Goal: Navigation & Orientation: Find specific page/section

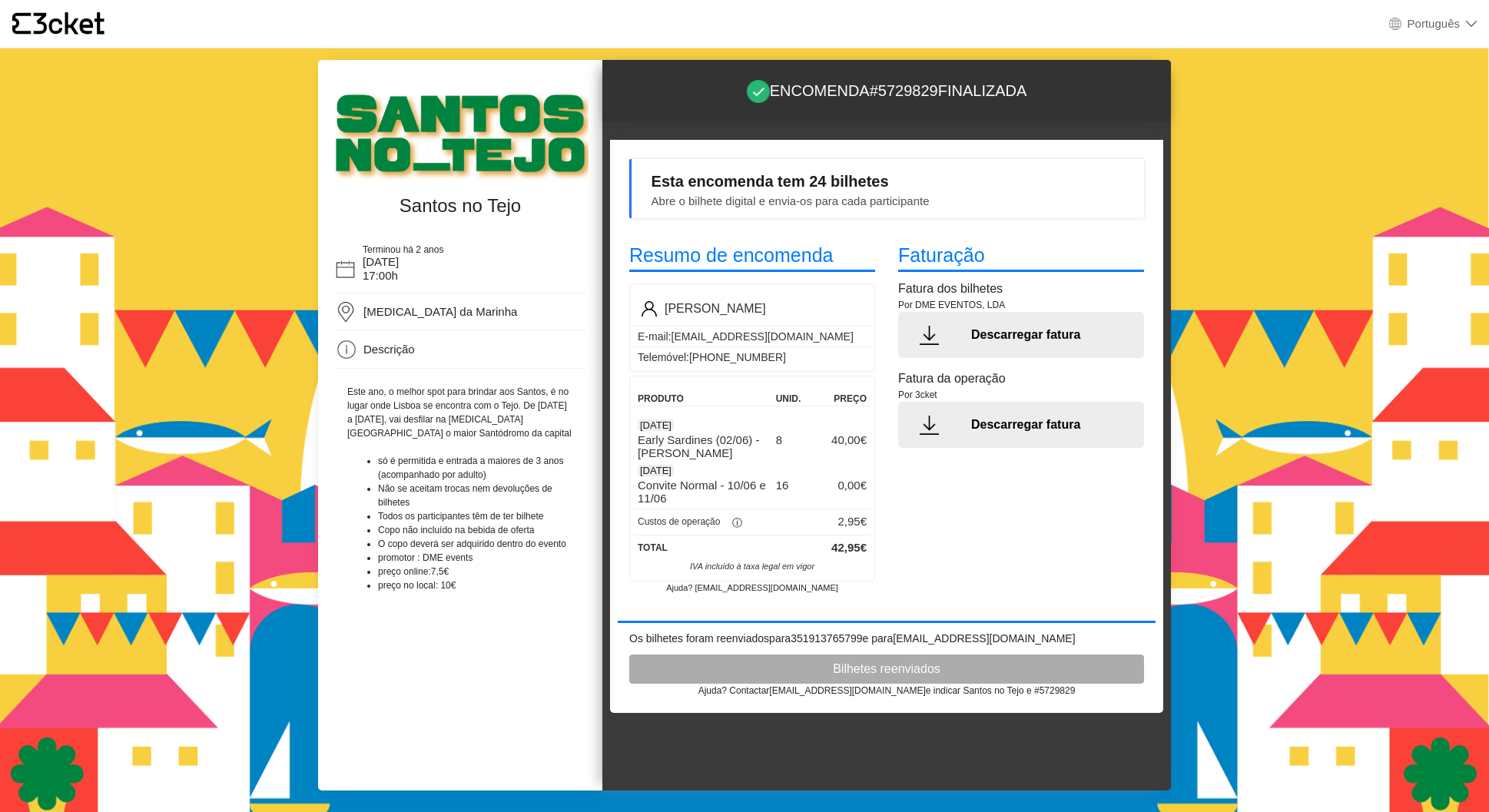
select select "pt_PT"
click at [932, 569] on div "Faturação Fatura dos bilhetes Por DME EVENTOS, LDA Descarregar fatura Fatura da…" at bounding box center [1021, 418] width 269 height 376
click at [844, 689] on b "[EMAIL_ADDRESS][DOMAIN_NAME]" at bounding box center [847, 690] width 156 height 11
drag, startPoint x: 811, startPoint y: 692, endPoint x: 876, endPoint y: 691, distance: 65.0
click at [876, 691] on b "[EMAIL_ADDRESS][DOMAIN_NAME]" at bounding box center [847, 690] width 156 height 11
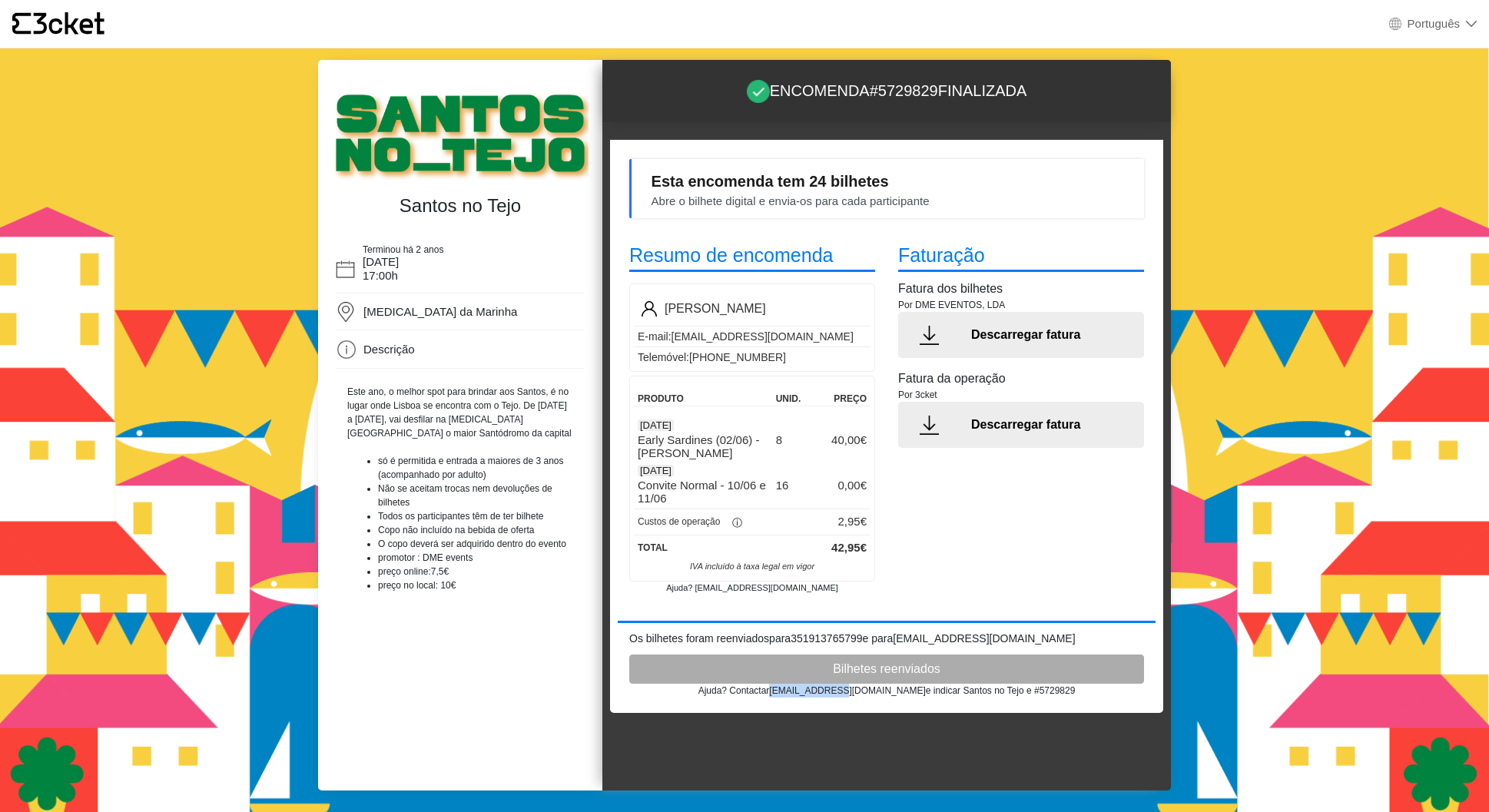
copy b "[EMAIL_ADDRESS][DOMAIN_NAME]"
click at [1222, 699] on body "× {' '} Português English Português Español Catalan Français Santos no Tejo Ter…" at bounding box center [744, 406] width 1489 height 812
click at [940, 42] on div "{' '} Português English Português Español Catalan Français" at bounding box center [744, 24] width 1489 height 49
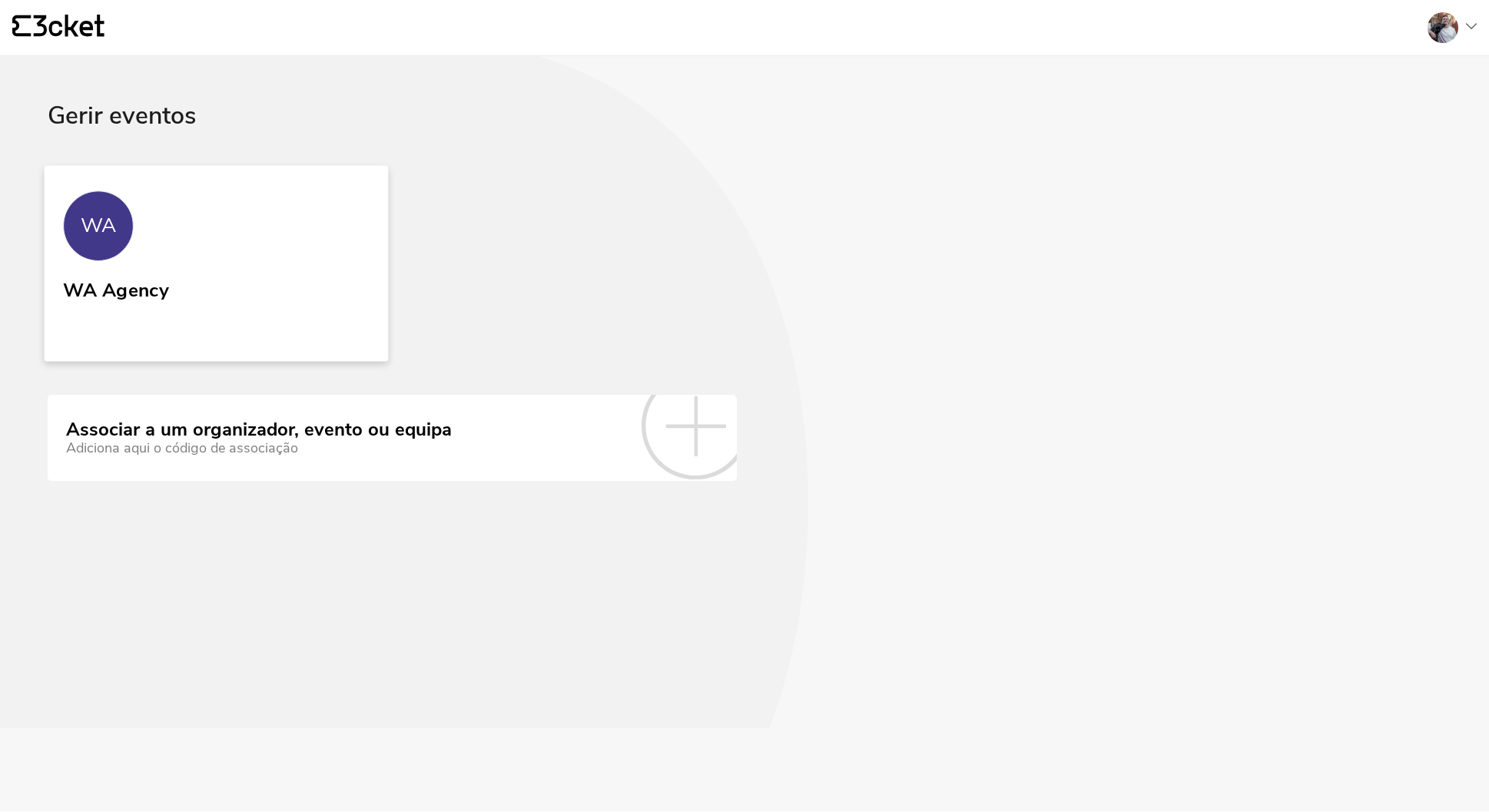
click at [276, 300] on link "WA WA Agency" at bounding box center [216, 262] width 343 height 196
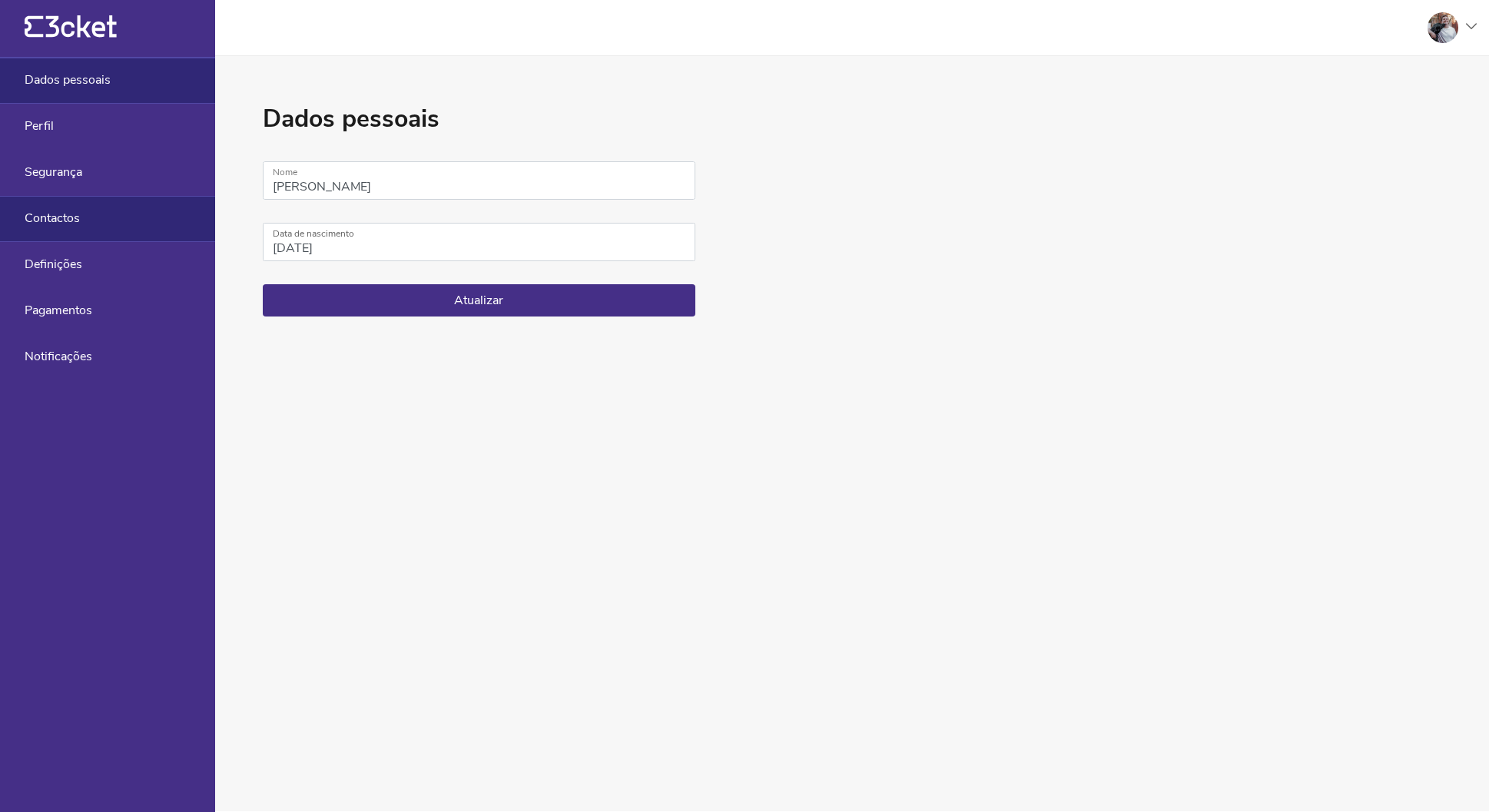
click at [83, 230] on div "Contactos" at bounding box center [107, 219] width 215 height 46
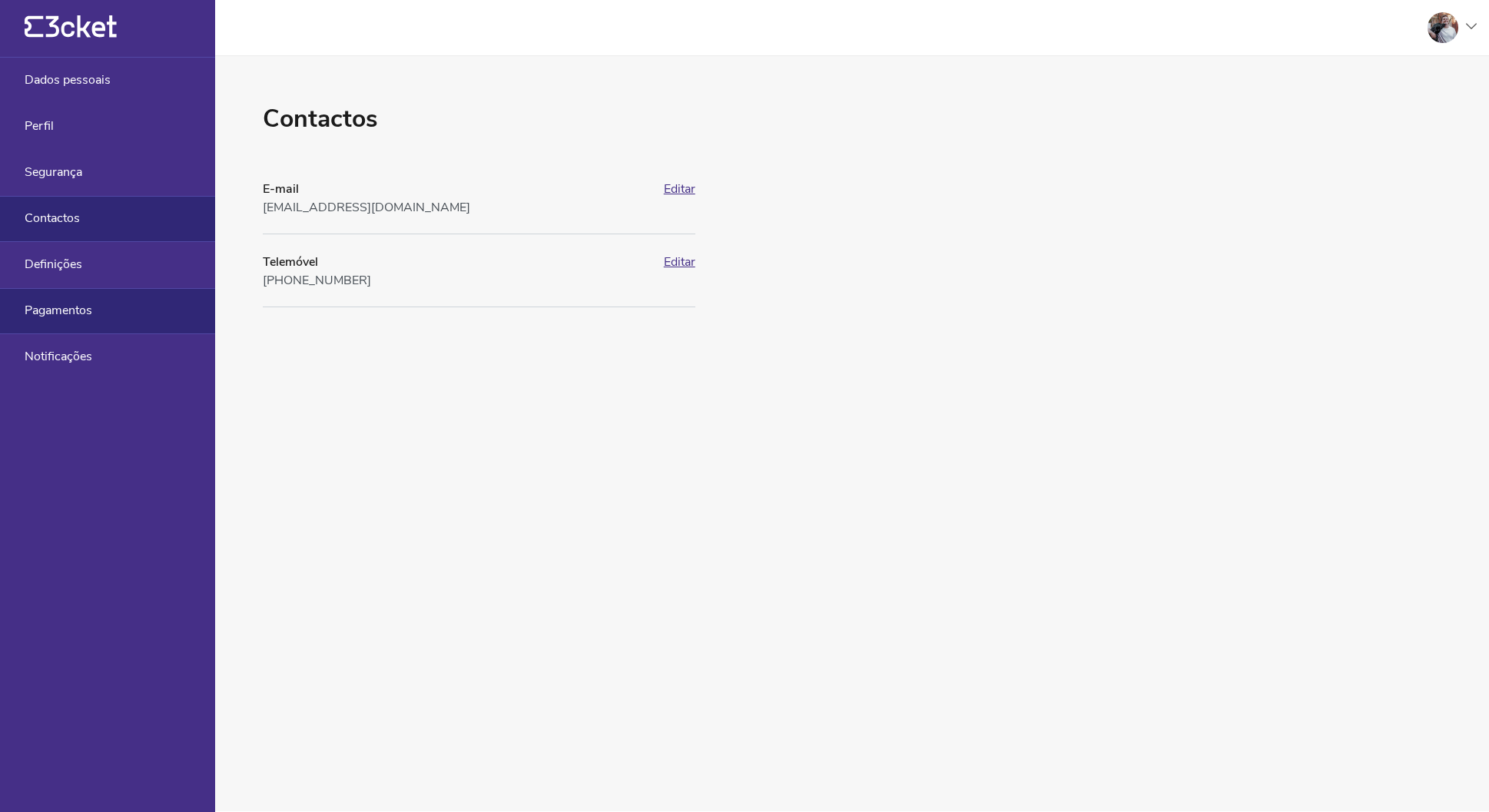
click at [100, 304] on div "Pagamentos" at bounding box center [107, 311] width 215 height 46
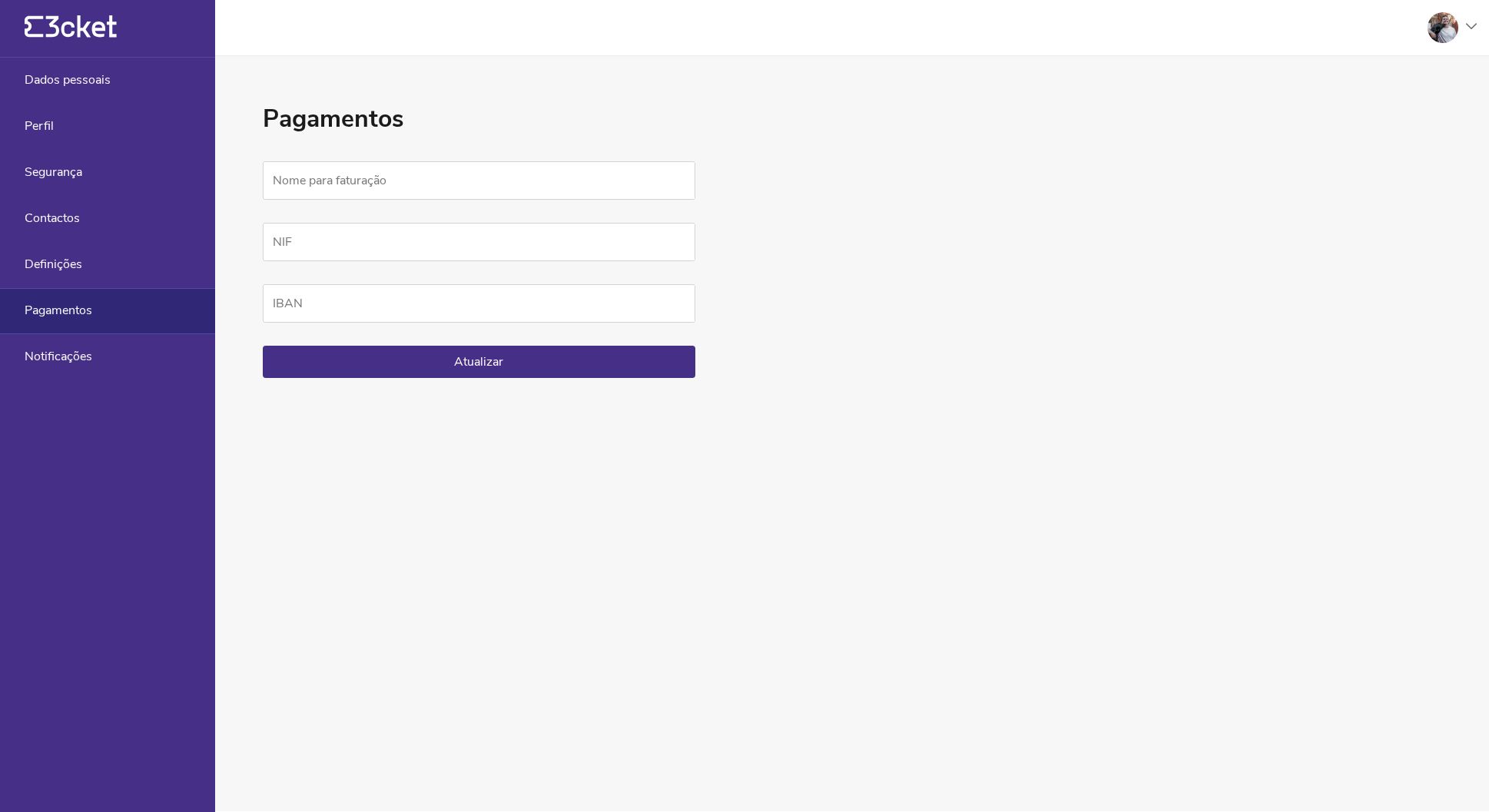
click at [98, 43] on div "{' '}" at bounding box center [107, 29] width 215 height 58
click at [113, 30] on icon "{' '}" at bounding box center [71, 27] width 92 height 23
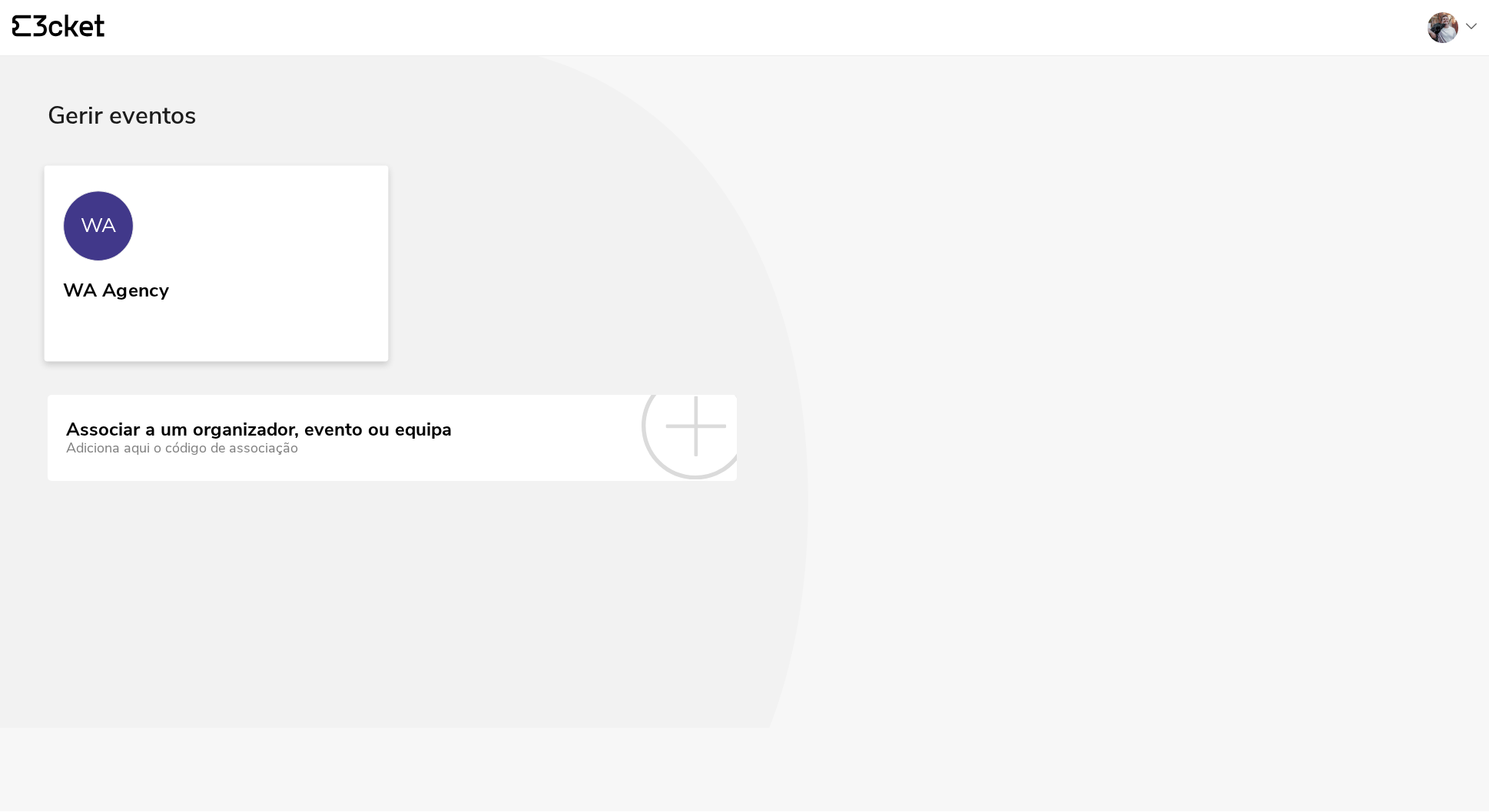
click at [216, 238] on link "WA WA Agency" at bounding box center [216, 262] width 343 height 196
